Goal: Check status: Check status

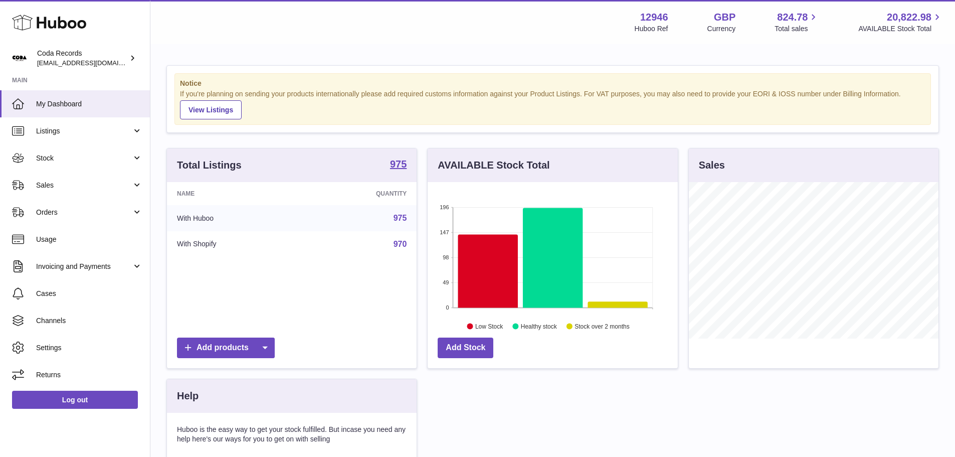
scroll to position [156, 250]
click at [78, 189] on span "Sales" at bounding box center [84, 186] width 96 height 10
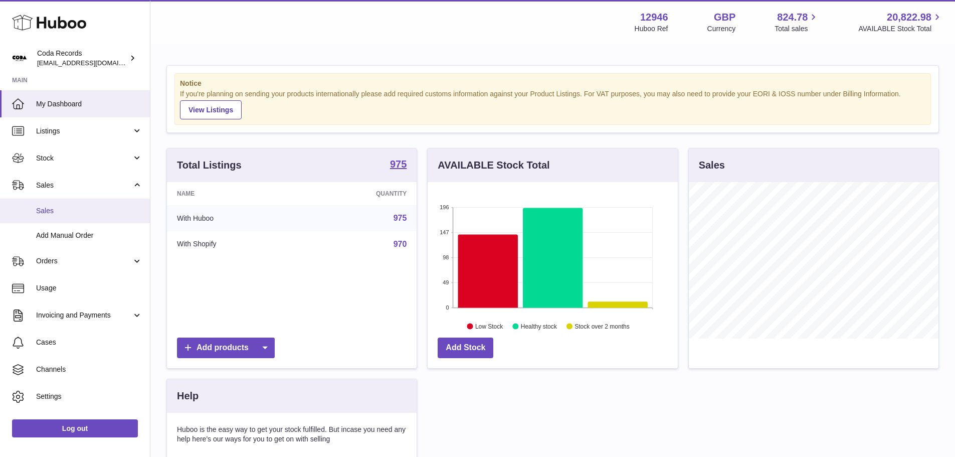
click at [76, 203] on link "Sales" at bounding box center [75, 211] width 150 height 25
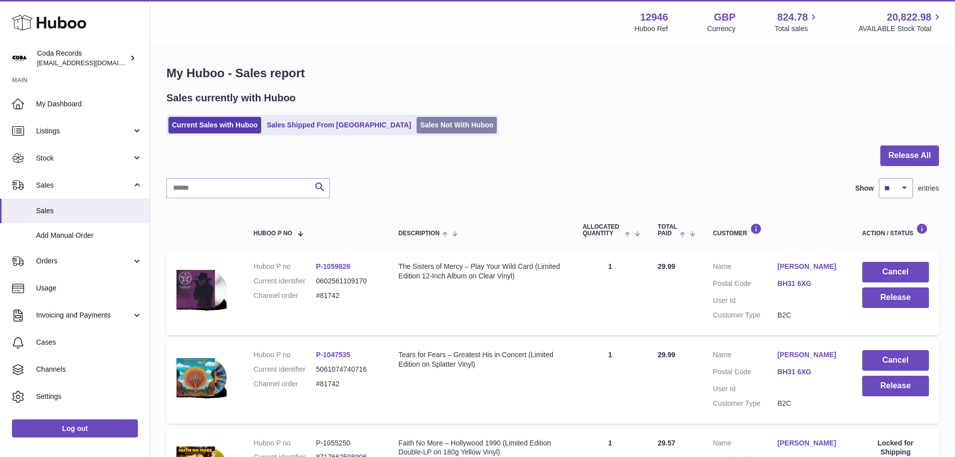
click at [418, 120] on link "Sales Not With Huboo" at bounding box center [457, 125] width 80 height 17
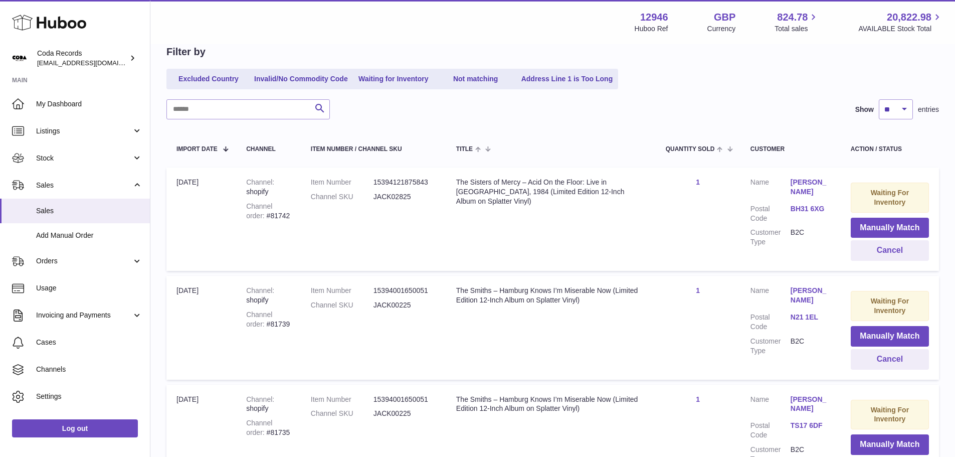
scroll to position [150, 0]
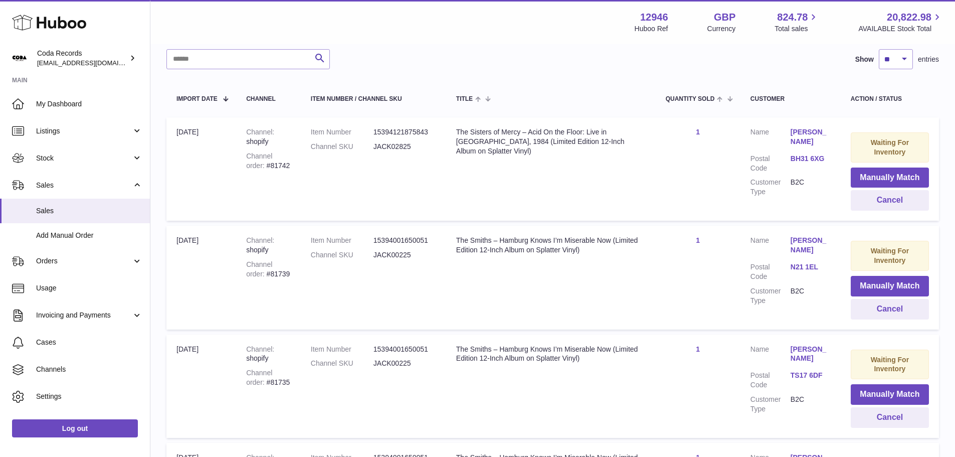
click at [261, 164] on div "Channel order #81742" at bounding box center [268, 160] width 45 height 19
copy div "81742"
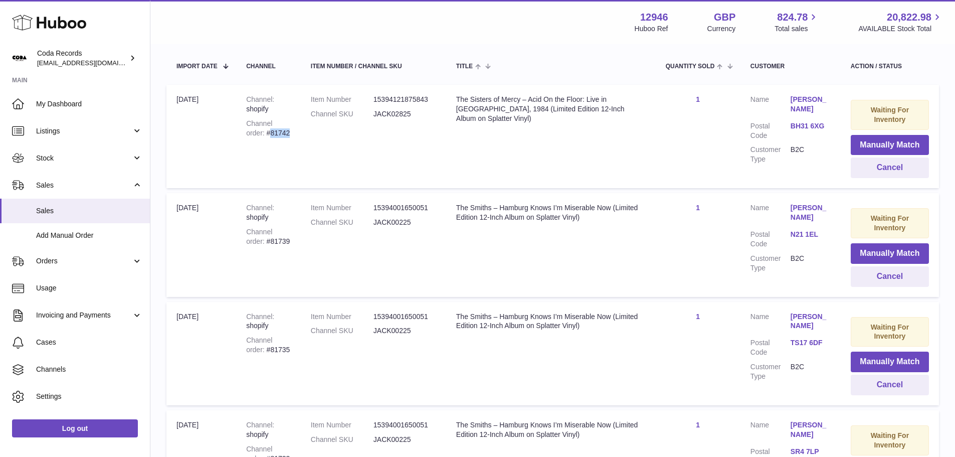
scroll to position [201, 0]
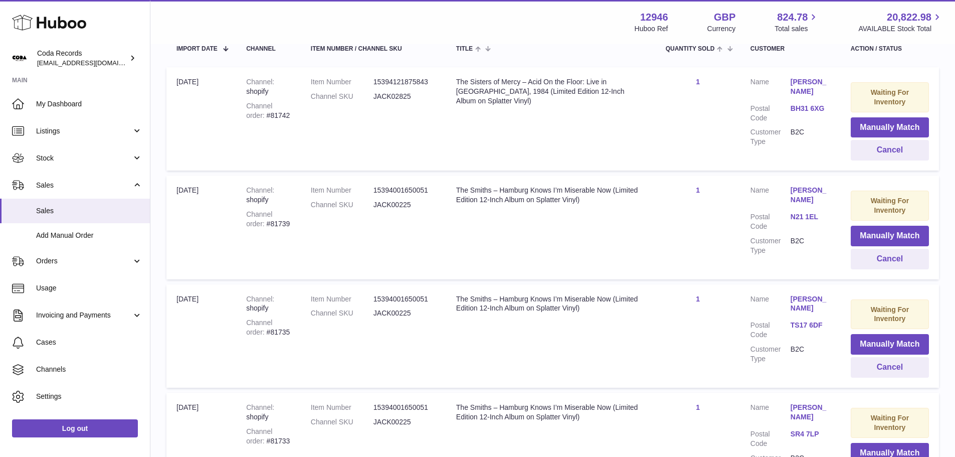
click at [404, 201] on dd "JACK00225" at bounding box center [405, 205] width 63 height 10
click at [494, 193] on div "The Smiths – Hamburg Knows I’m Miserable Now (Limited Edition 12-Inch Album on …" at bounding box center [551, 195] width 190 height 19
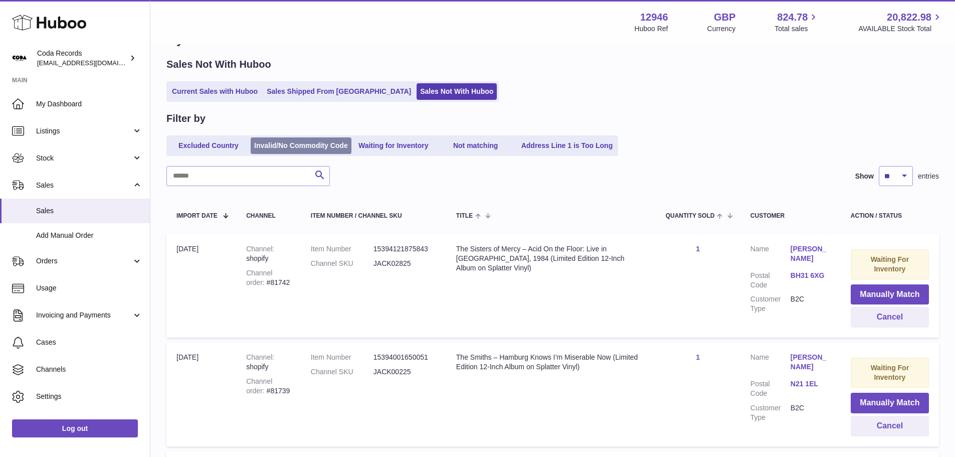
scroll to position [0, 0]
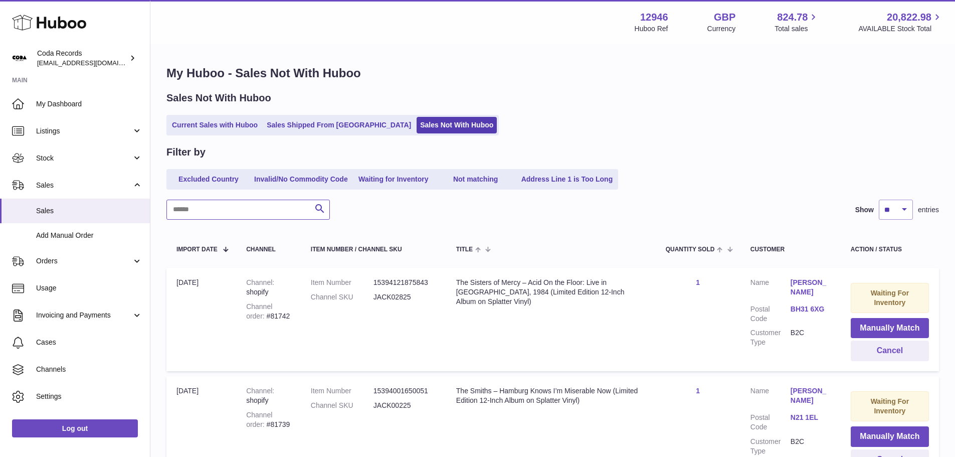
click at [261, 212] on input "text" at bounding box center [247, 210] width 163 height 20
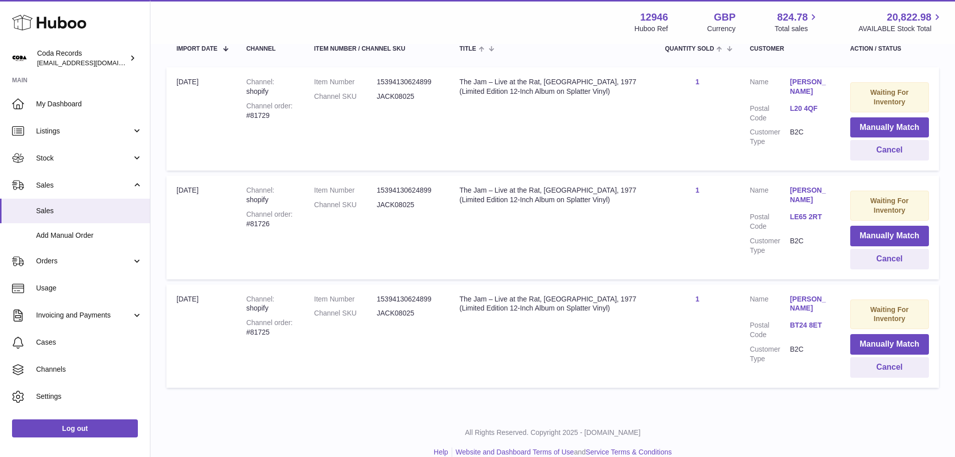
scroll to position [216, 0]
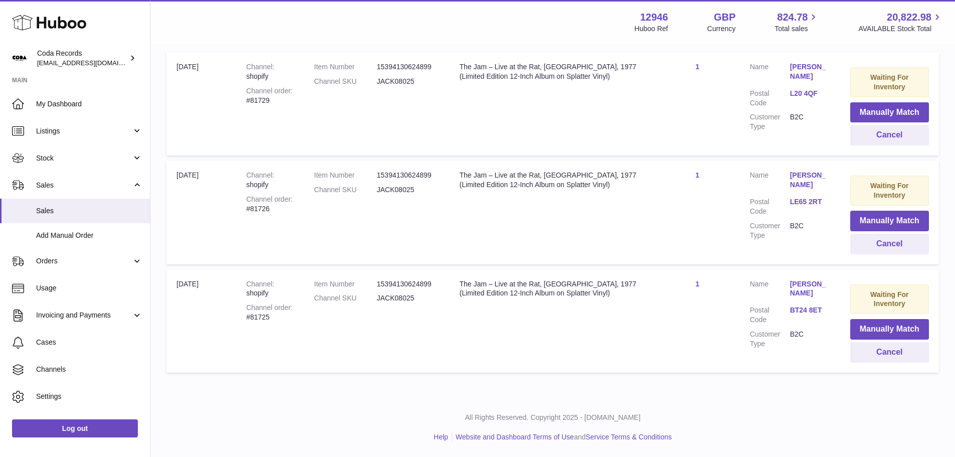
type input "*******"
click at [258, 307] on div "Channel order #81725" at bounding box center [270, 312] width 48 height 19
copy div "81725"
click at [264, 200] on div "Channel order #81726" at bounding box center [270, 204] width 48 height 19
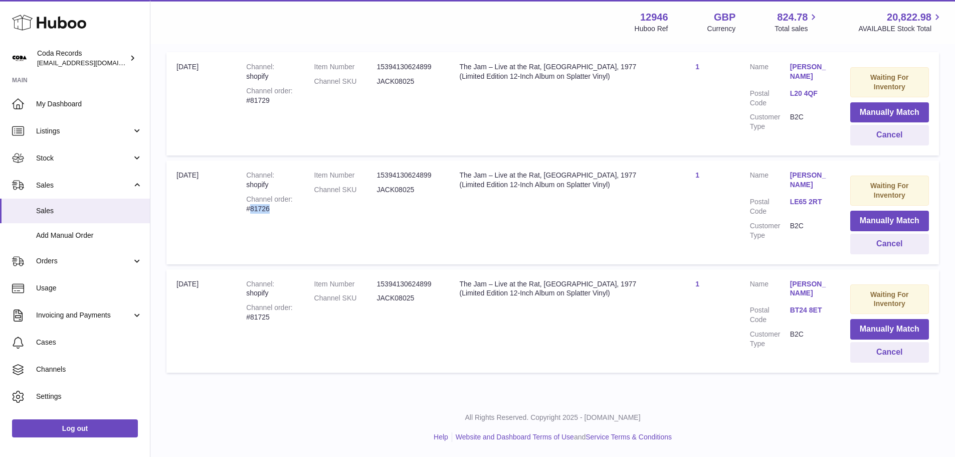
click at [264, 200] on div "Channel order #81726" at bounding box center [270, 204] width 48 height 19
copy div "81726"
click at [864, 246] on button "Cancel" at bounding box center [889, 244] width 79 height 21
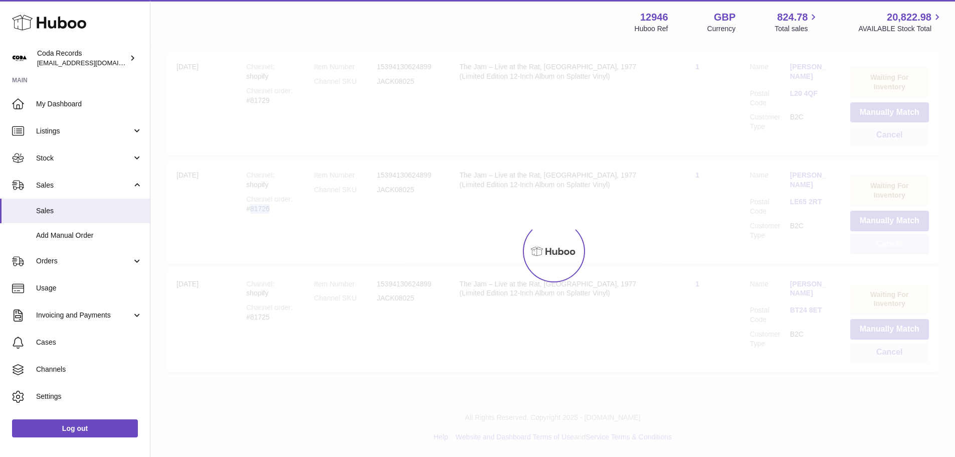
scroll to position [107, 0]
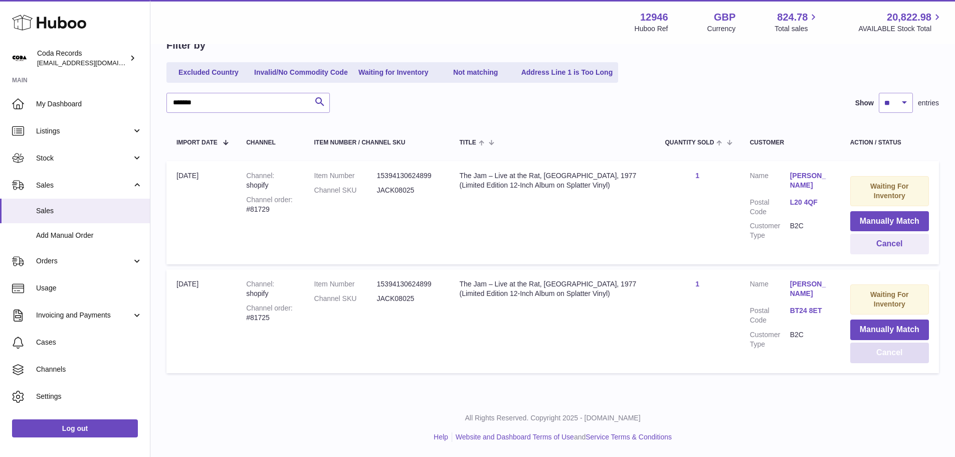
click at [897, 355] on button "Cancel" at bounding box center [889, 352] width 79 height 21
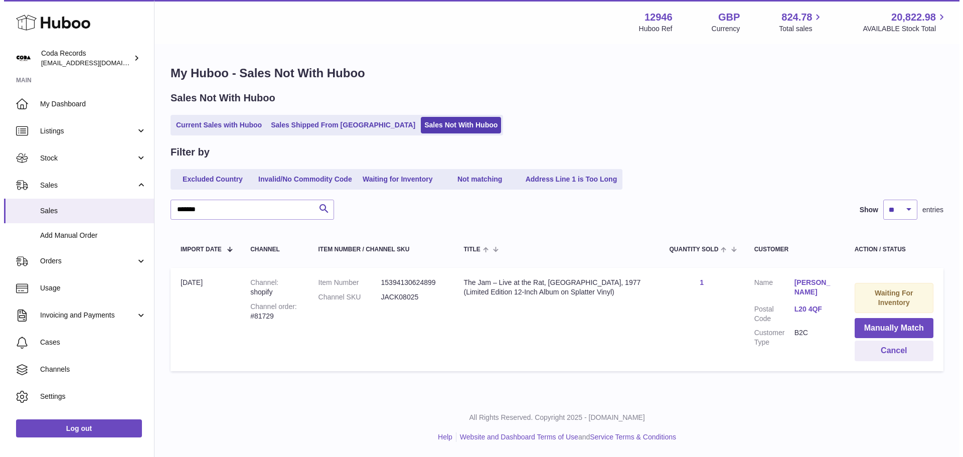
scroll to position [0, 0]
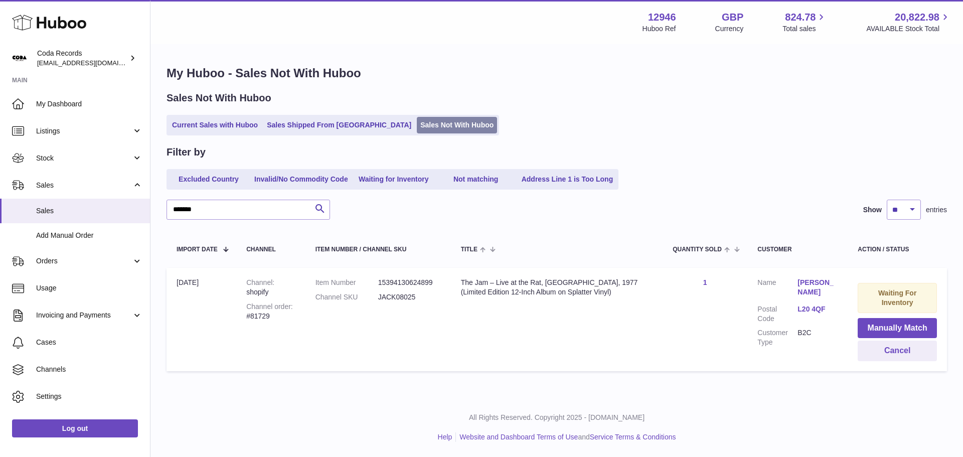
click at [417, 123] on link "Sales Not With Huboo" at bounding box center [457, 125] width 80 height 17
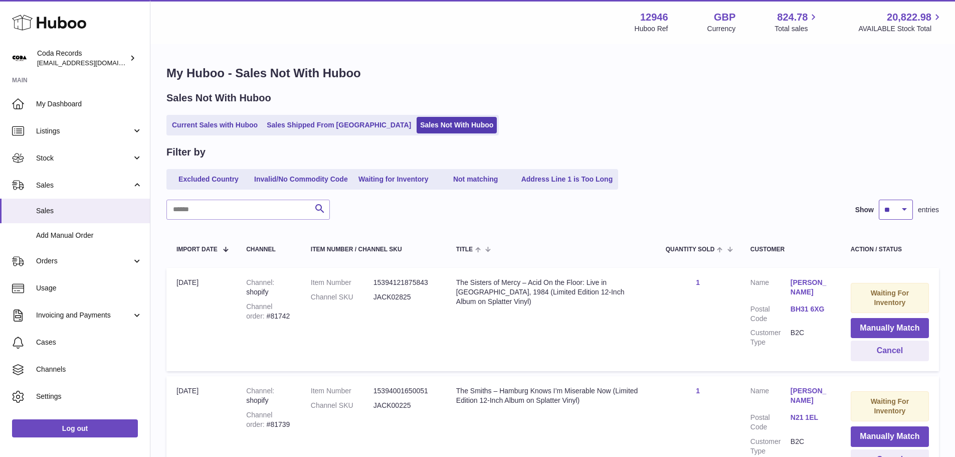
click at [901, 204] on select "** ** ** ***" at bounding box center [896, 210] width 34 height 20
select select "***"
click at [879, 200] on select "** ** ** ***" at bounding box center [896, 210] width 34 height 20
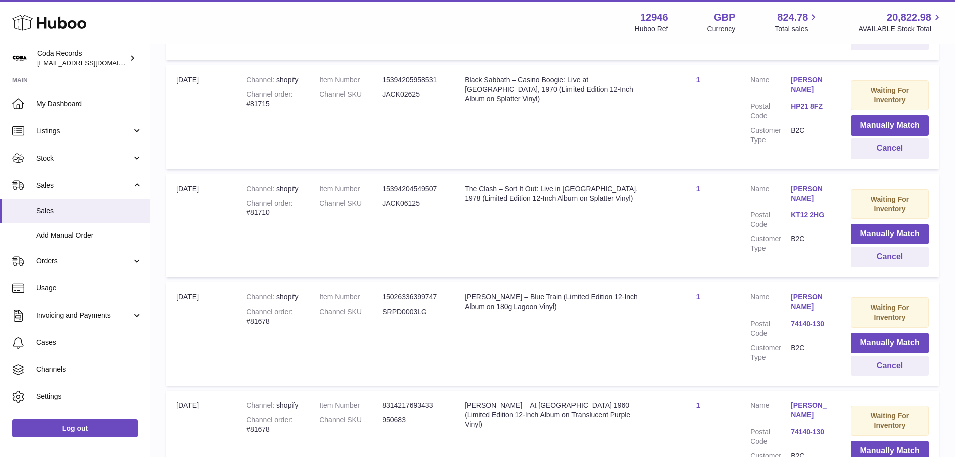
scroll to position [1554, 0]
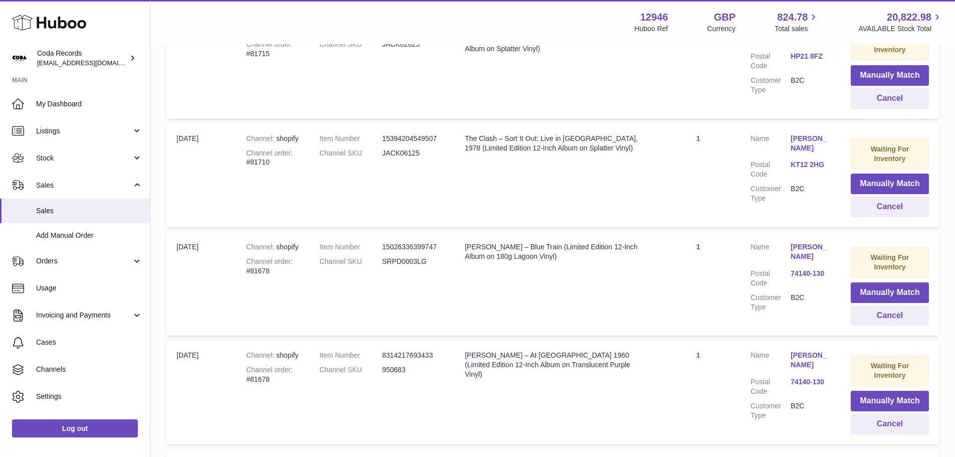
click at [264, 162] on div "Channel order #81710" at bounding box center [272, 157] width 53 height 19
copy div "81710"
click at [883, 207] on button "Cancel" at bounding box center [890, 207] width 78 height 21
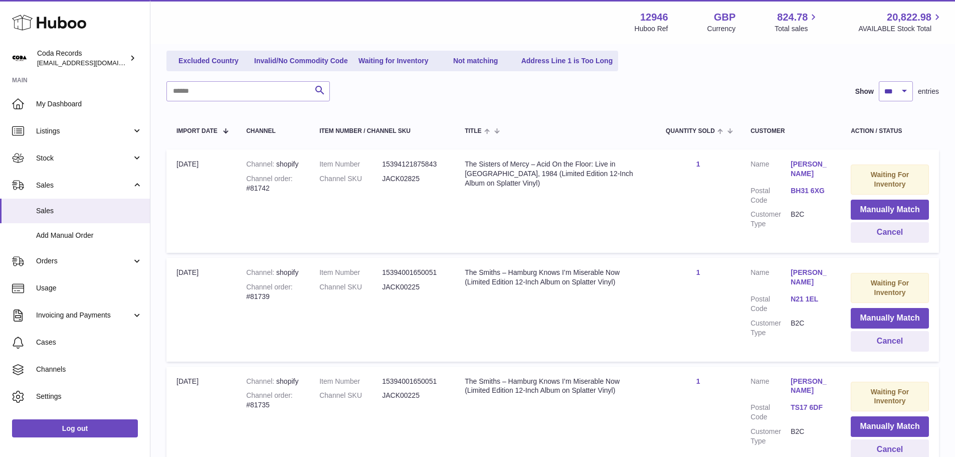
scroll to position [100, 0]
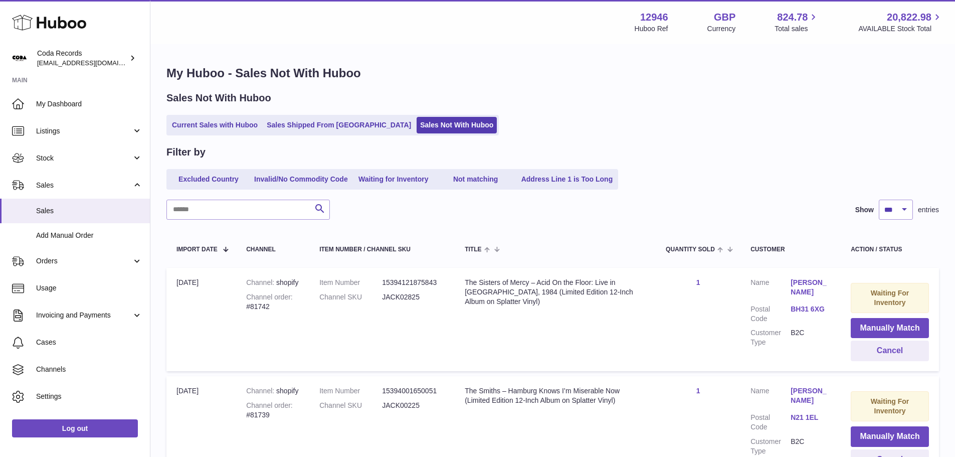
select select "***"
